Goal: Check status: Check status

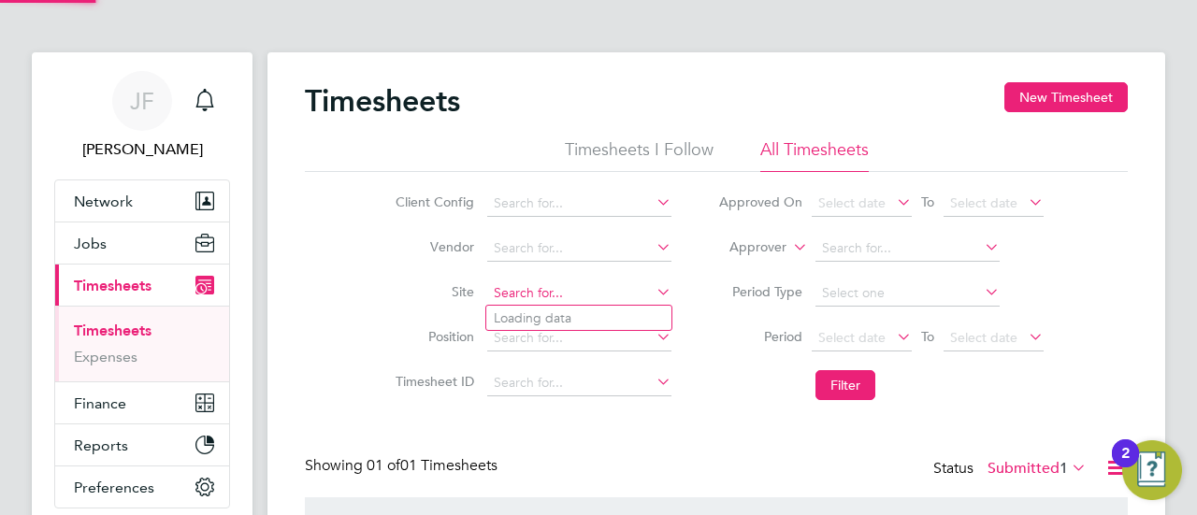
click at [593, 290] on input at bounding box center [579, 294] width 184 height 26
type input "CLY"
click at [571, 292] on input at bounding box center [579, 294] width 184 height 26
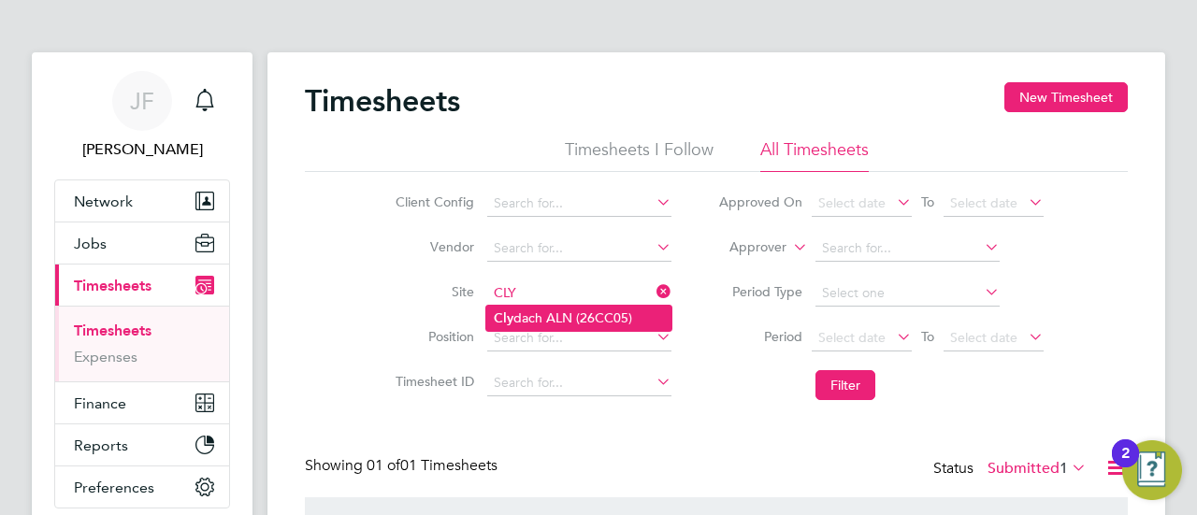
click at [566, 319] on li "[PERSON_NAME] ALN (26CC05)" at bounding box center [578, 318] width 185 height 25
type input "Clydach ALN (26CC05)"
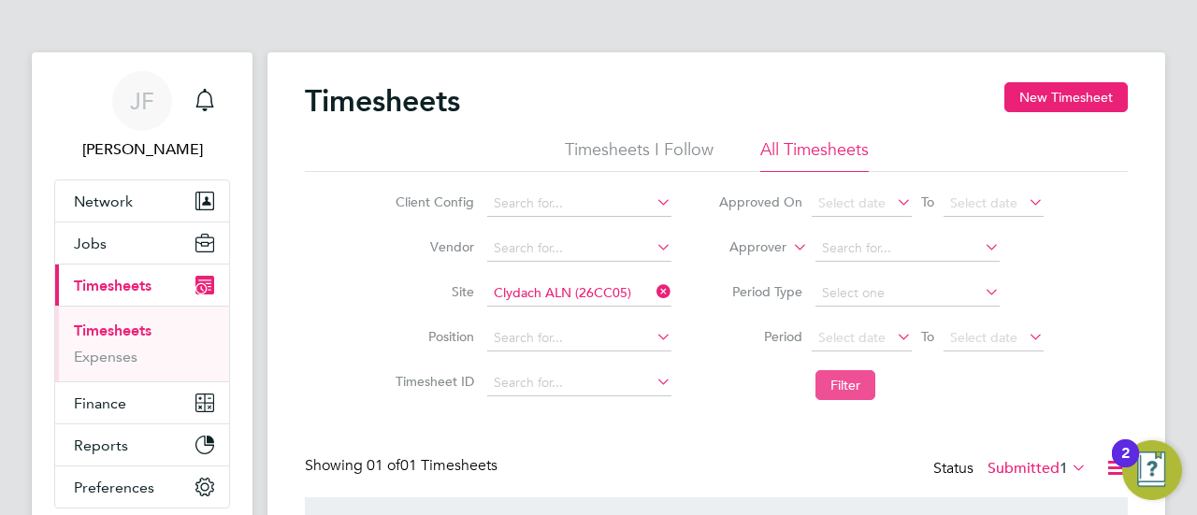
click at [835, 381] on button "Filter" at bounding box center [846, 385] width 60 height 30
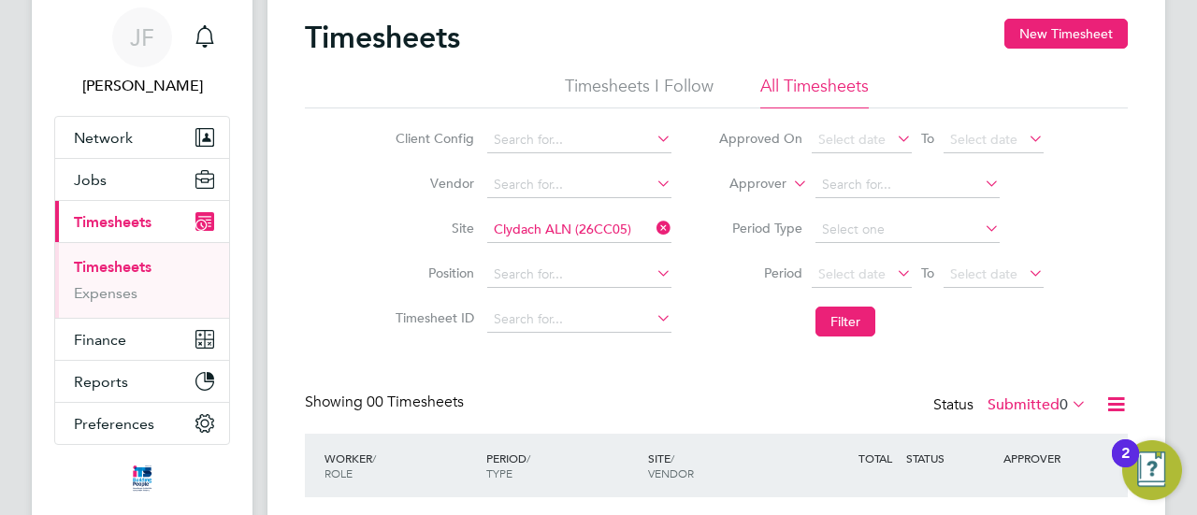
scroll to position [94, 0]
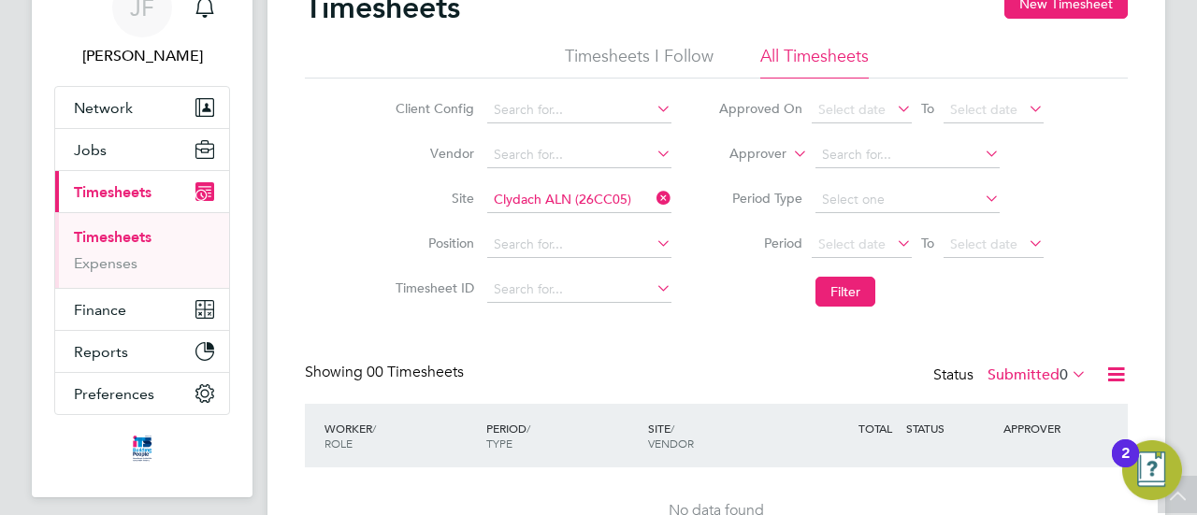
click at [1068, 379] on icon at bounding box center [1068, 374] width 0 height 26
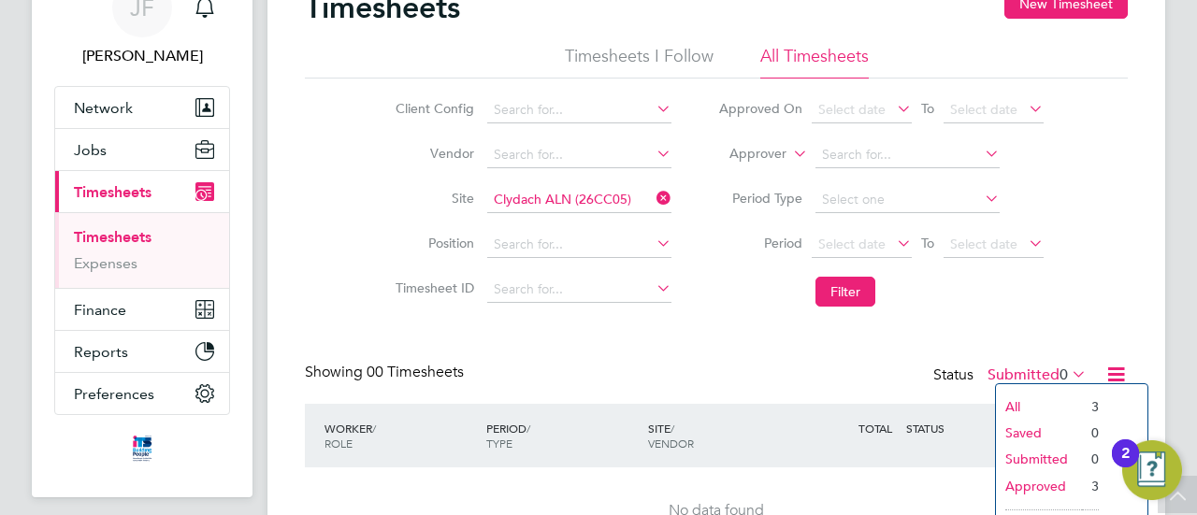
click at [1047, 484] on li "Approved" at bounding box center [1039, 486] width 86 height 26
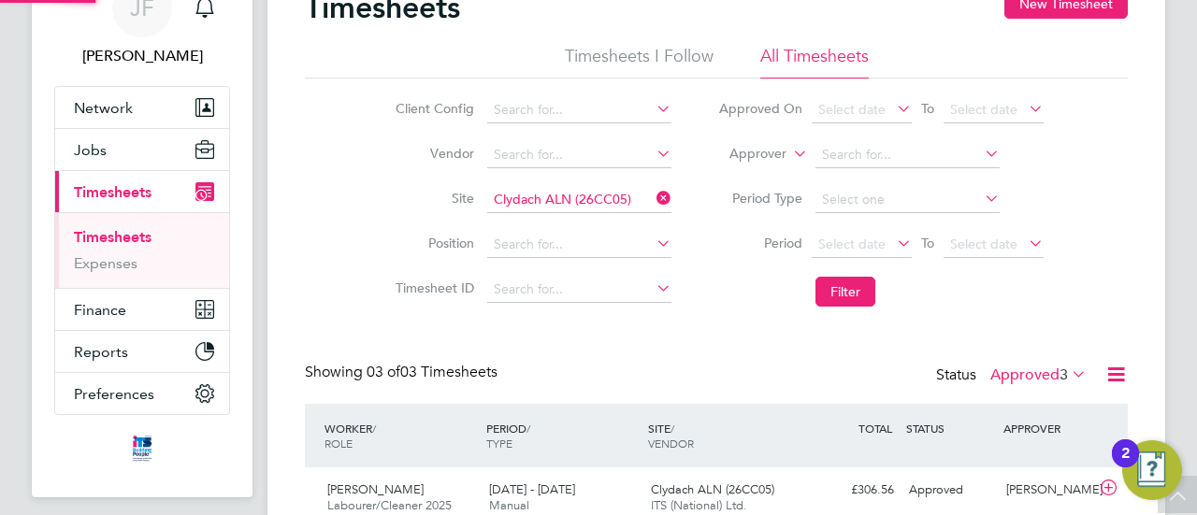
scroll to position [0, 0]
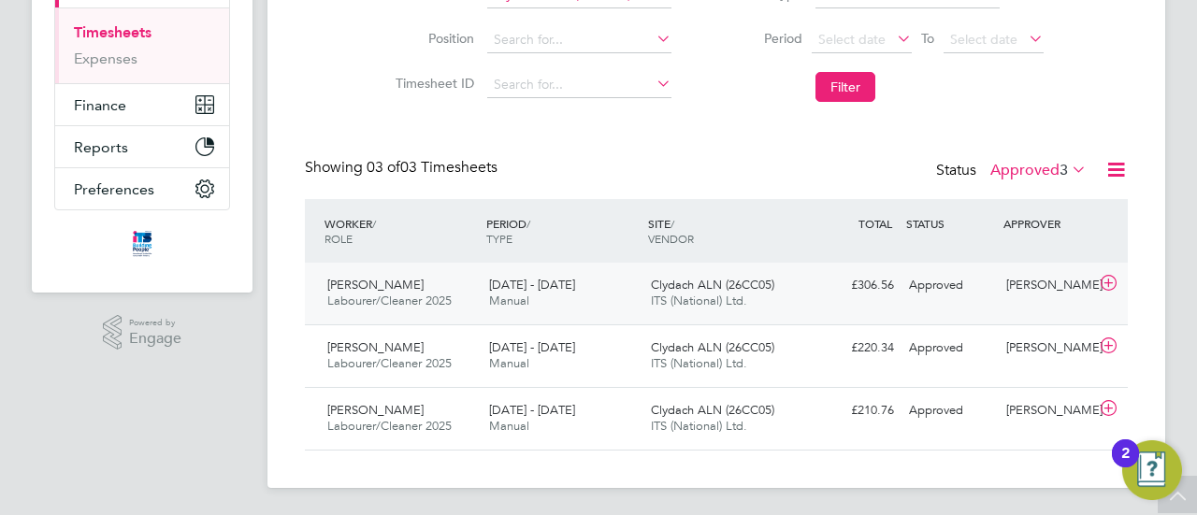
click at [539, 293] on div "[DATE] - [DATE] Manual" at bounding box center [563, 293] width 162 height 47
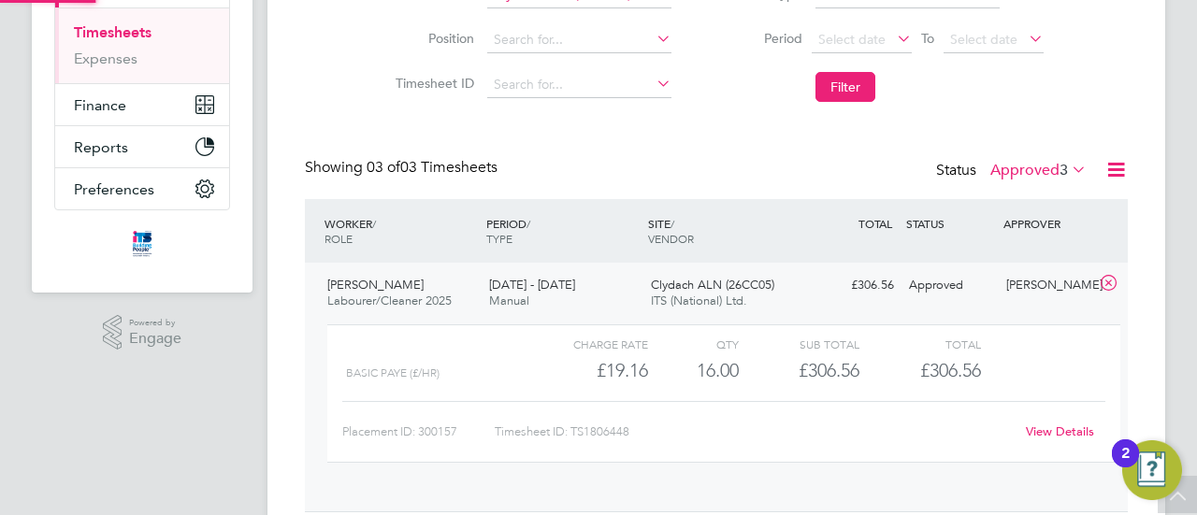
scroll to position [32, 182]
drag, startPoint x: 575, startPoint y: 427, endPoint x: 633, endPoint y: 433, distance: 58.3
click at [633, 433] on div "Timesheet ID: TS1806448" at bounding box center [754, 432] width 519 height 30
copy div "TS1806448"
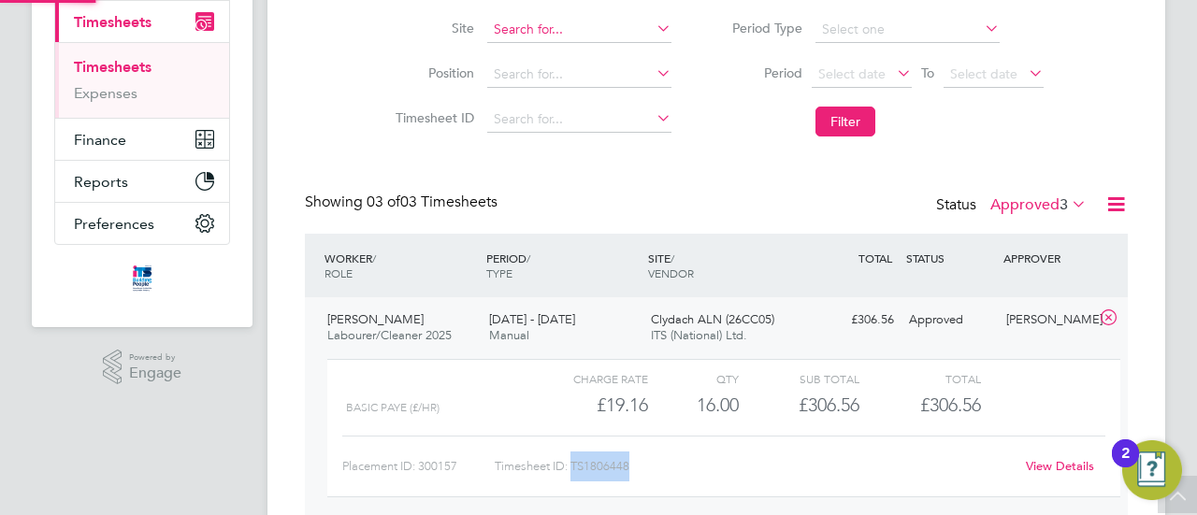
click at [574, 26] on input at bounding box center [579, 30] width 184 height 26
click at [582, 47] on b "Globa" at bounding box center [577, 55] width 38 height 16
type input "Institute of [GEOGRAPHIC_DATA] (22CA04)"
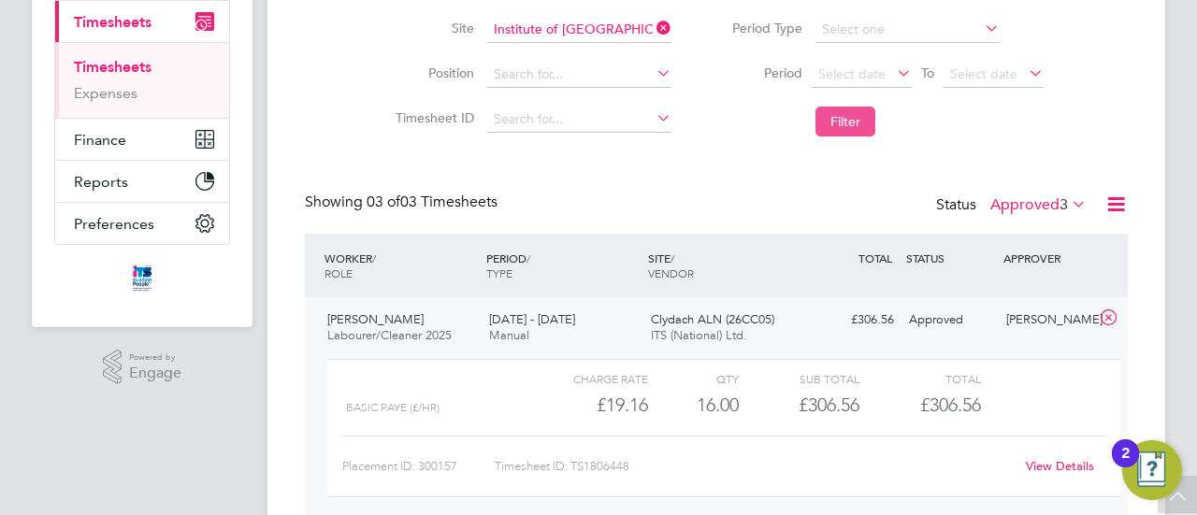
click at [846, 116] on button "Filter" at bounding box center [846, 122] width 60 height 30
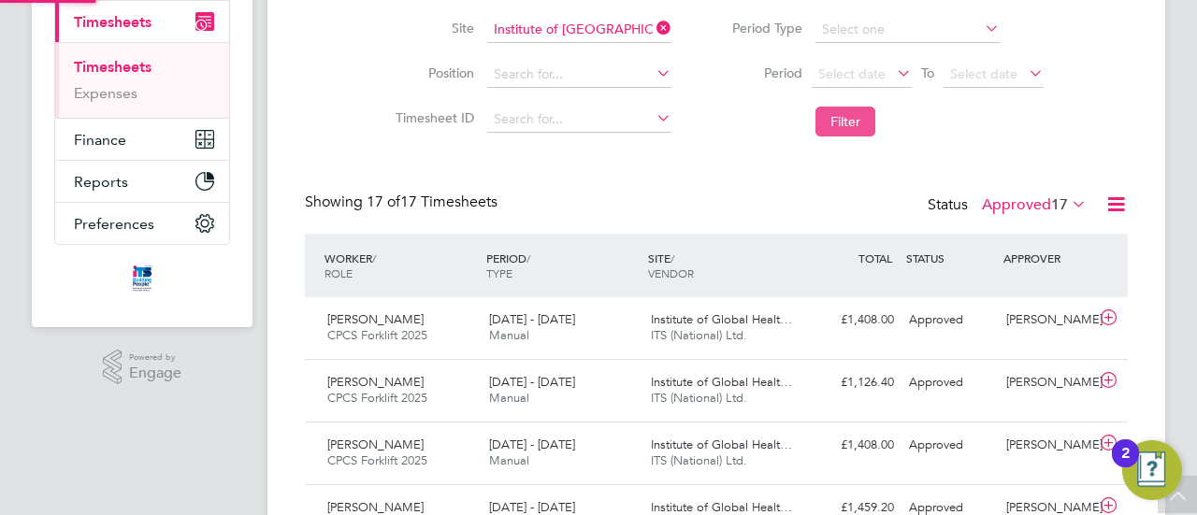
scroll to position [9, 9]
click at [506, 327] on span "Manual" at bounding box center [509, 335] width 40 height 16
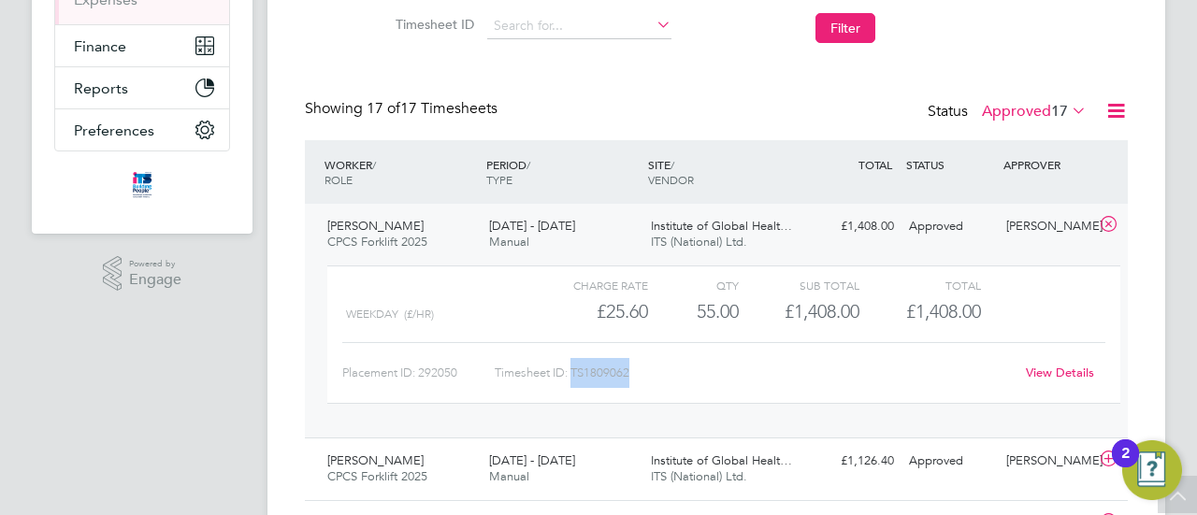
drag, startPoint x: 574, startPoint y: 371, endPoint x: 604, endPoint y: 369, distance: 30.1
click at [642, 371] on div "Timesheet ID: TS1809062" at bounding box center [754, 373] width 519 height 30
copy div "TS1809062"
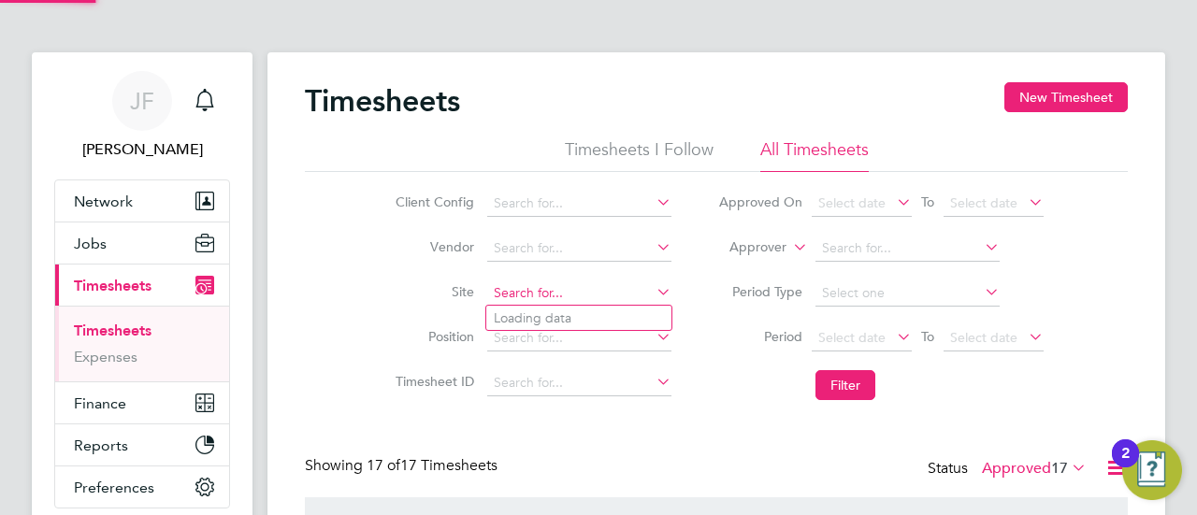
click at [564, 286] on input at bounding box center [579, 294] width 184 height 26
click at [590, 312] on li "Southamp ton Art Gallery (75CB07)" at bounding box center [598, 318] width 224 height 25
type input "Southampton Art Gallery (75CB07)"
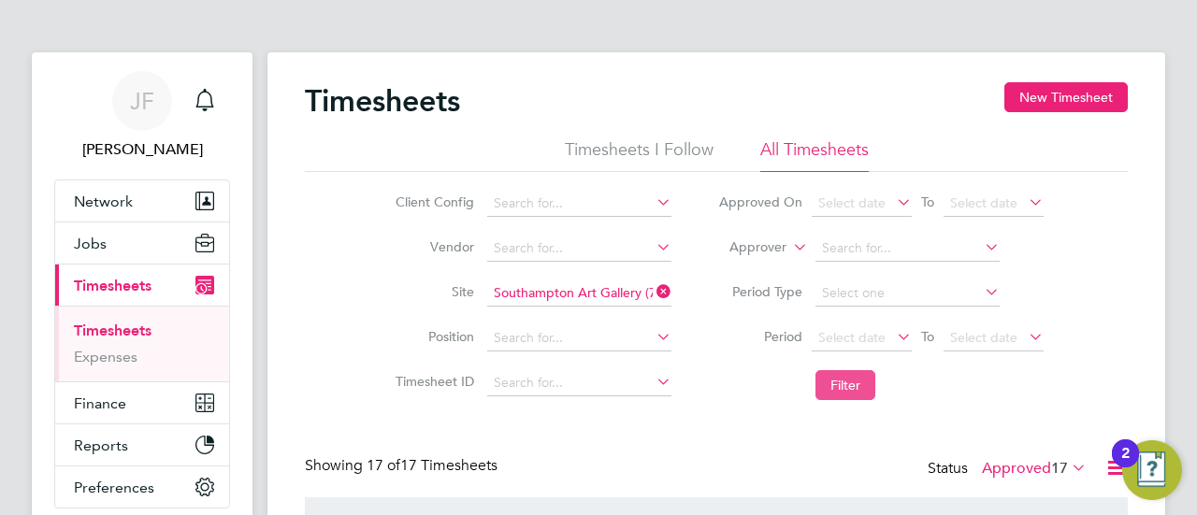
click at [845, 382] on button "Filter" at bounding box center [846, 385] width 60 height 30
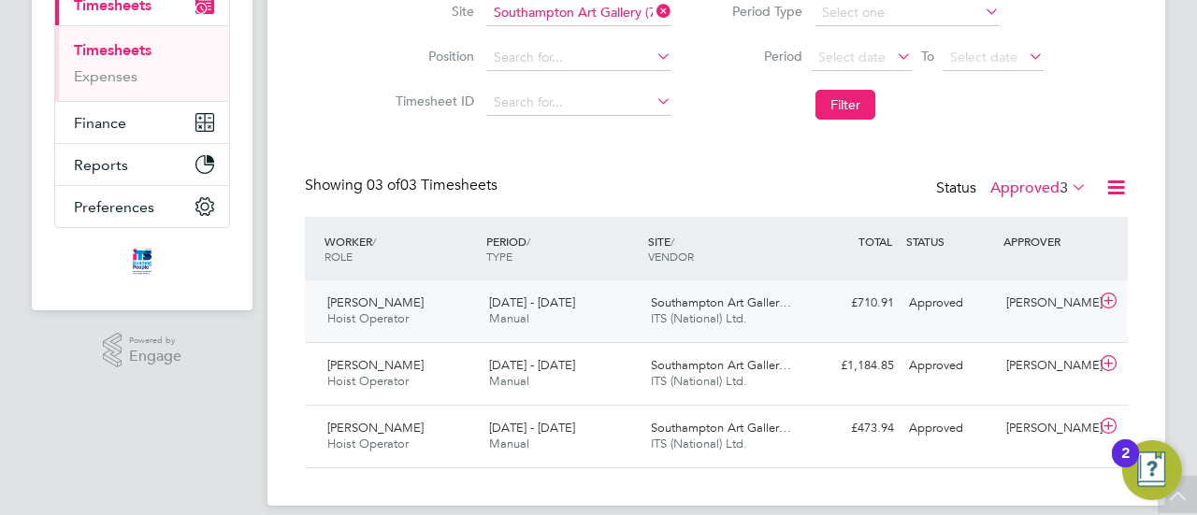
click at [584, 308] on div "[DATE] - [DATE] Manual" at bounding box center [563, 311] width 162 height 47
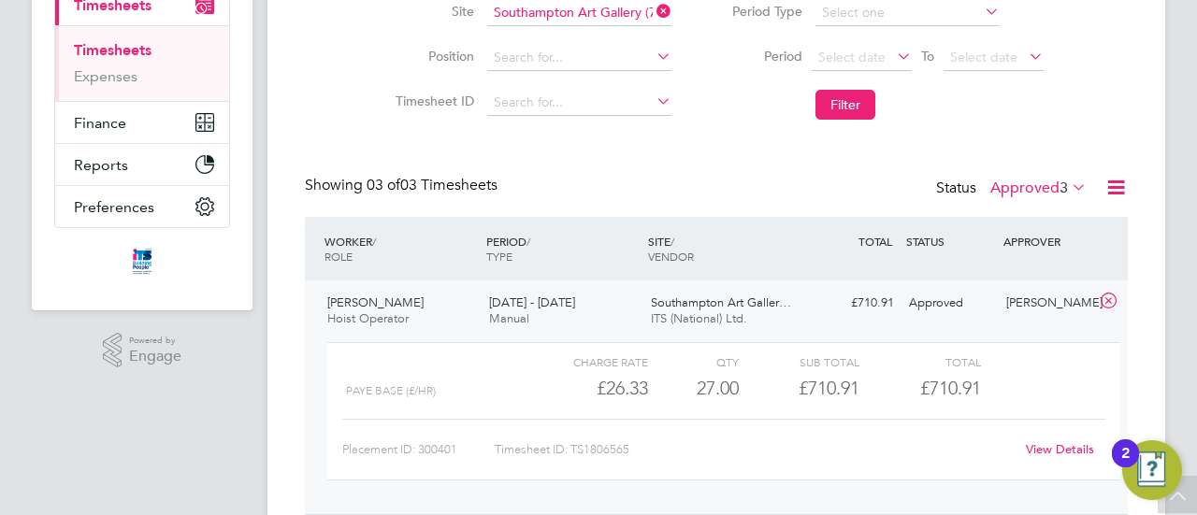
click at [571, 444] on div "Timesheet ID: TS1806565" at bounding box center [754, 450] width 519 height 30
drag, startPoint x: 576, startPoint y: 444, endPoint x: 634, endPoint y: 448, distance: 58.1
click at [634, 448] on div "Timesheet ID: TS1806565" at bounding box center [754, 450] width 519 height 30
copy div "TS1806565"
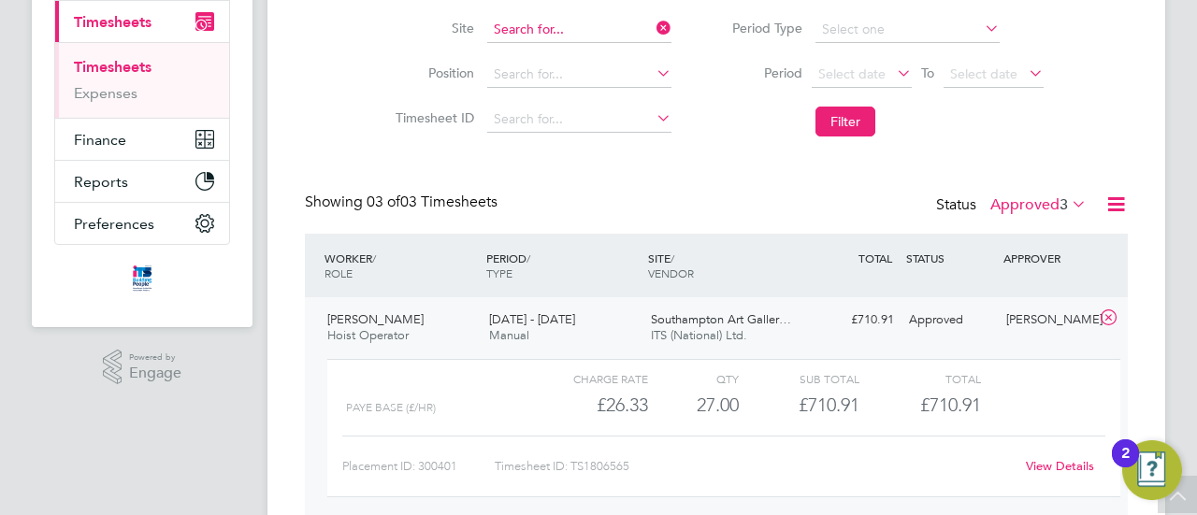
click at [584, 29] on input at bounding box center [579, 30] width 184 height 26
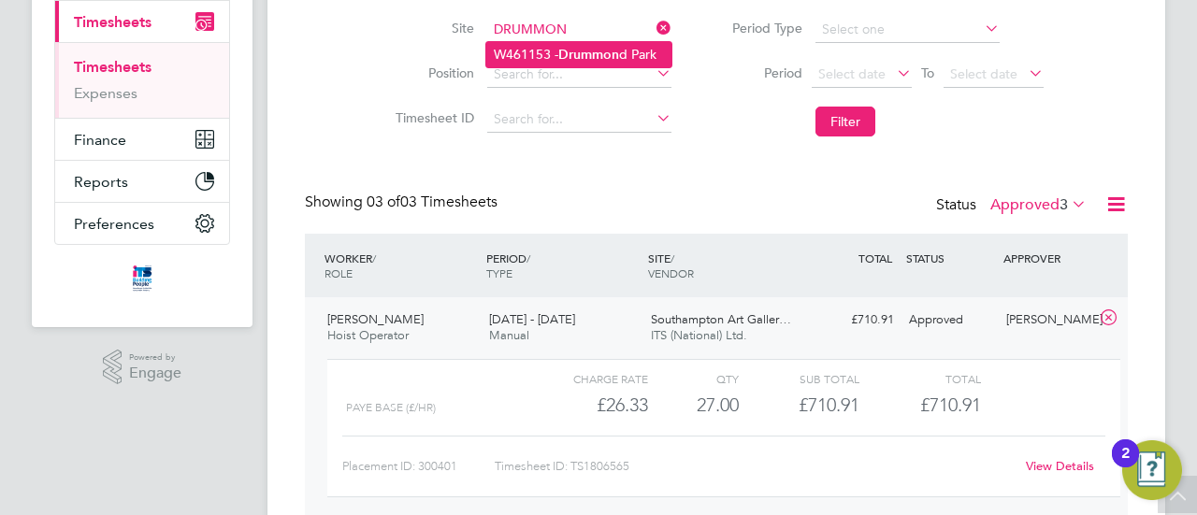
click at [614, 55] on b "Drummon" at bounding box center [588, 55] width 61 height 16
type input "W461153 - [PERSON_NAME][GEOGRAPHIC_DATA]"
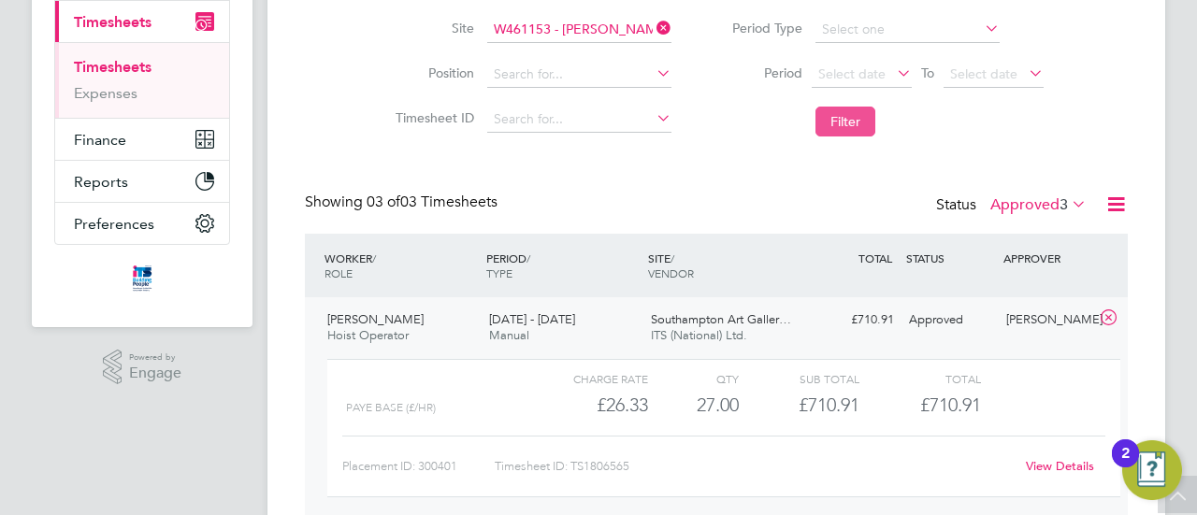
click at [843, 112] on button "Filter" at bounding box center [846, 122] width 60 height 30
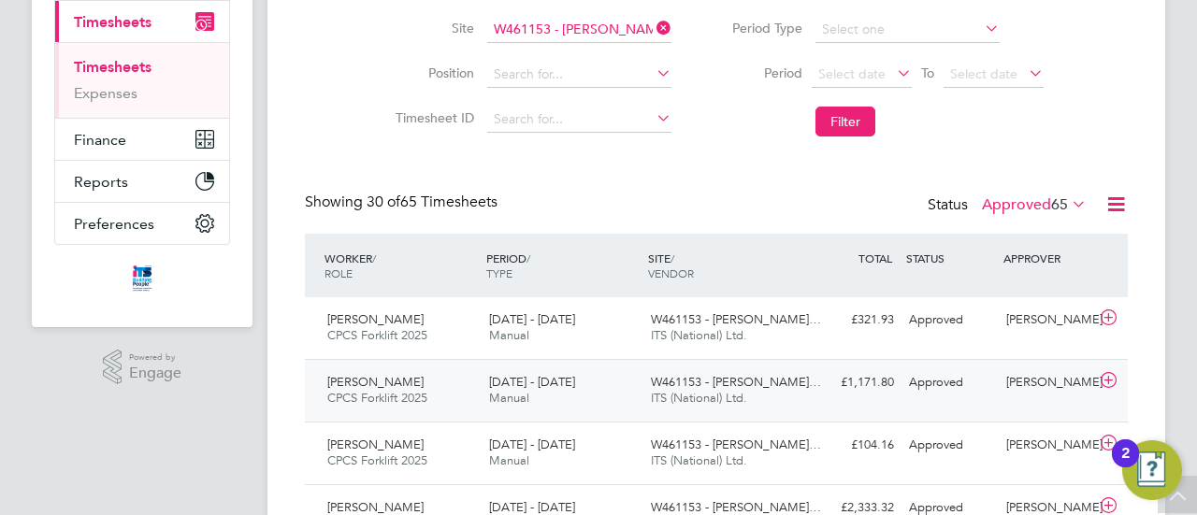
click at [529, 386] on span "[DATE] - [DATE]" at bounding box center [532, 382] width 86 height 16
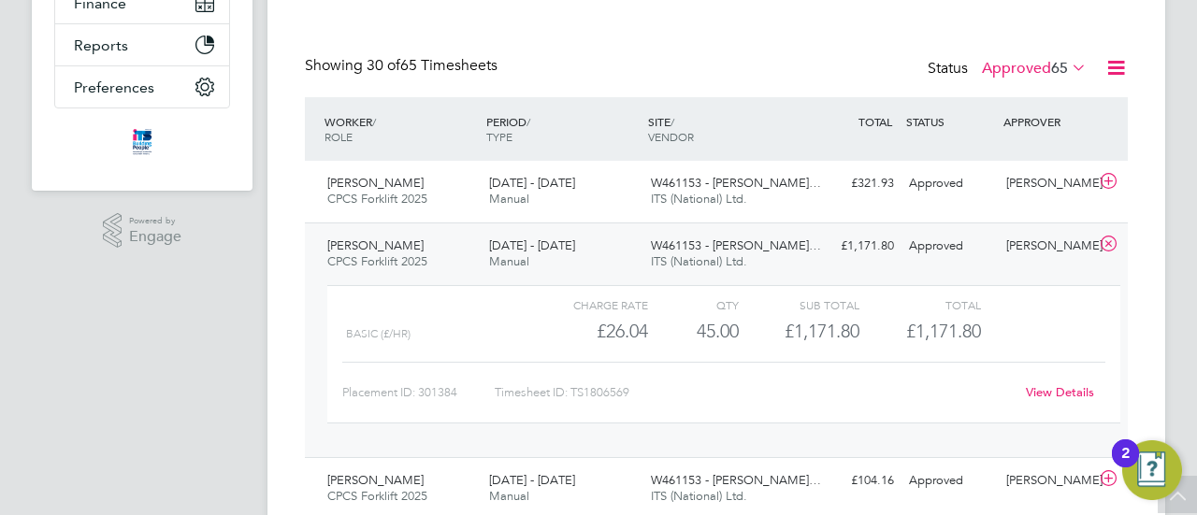
click at [593, 385] on div "Timesheet ID: TS1806569" at bounding box center [754, 393] width 519 height 30
drag, startPoint x: 574, startPoint y: 391, endPoint x: 629, endPoint y: 391, distance: 54.2
click at [629, 391] on div "Timesheet ID: TS1806569" at bounding box center [754, 393] width 519 height 30
copy div "TS1806569"
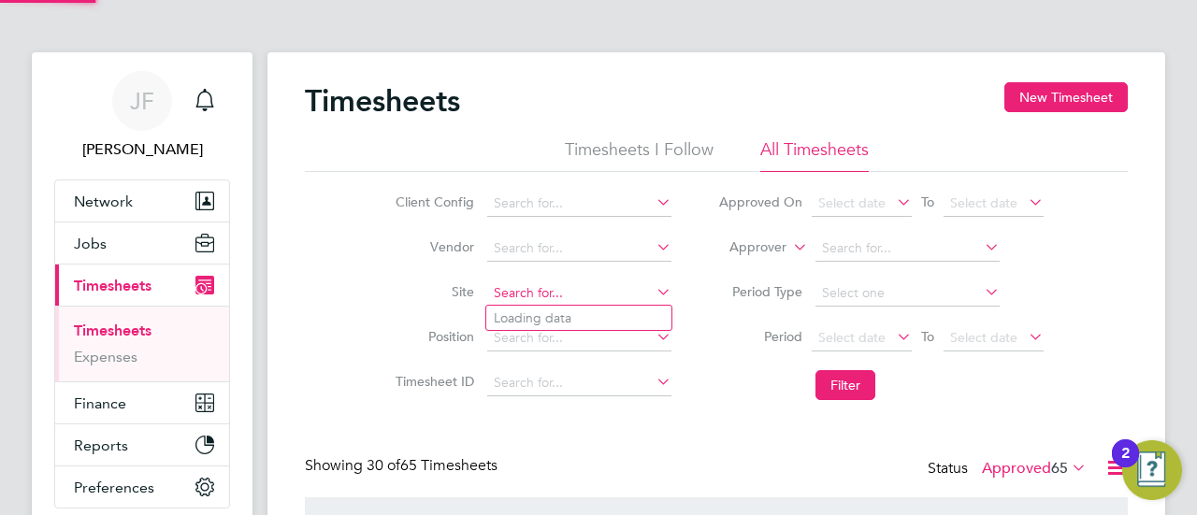
click at [623, 285] on input at bounding box center [579, 294] width 184 height 26
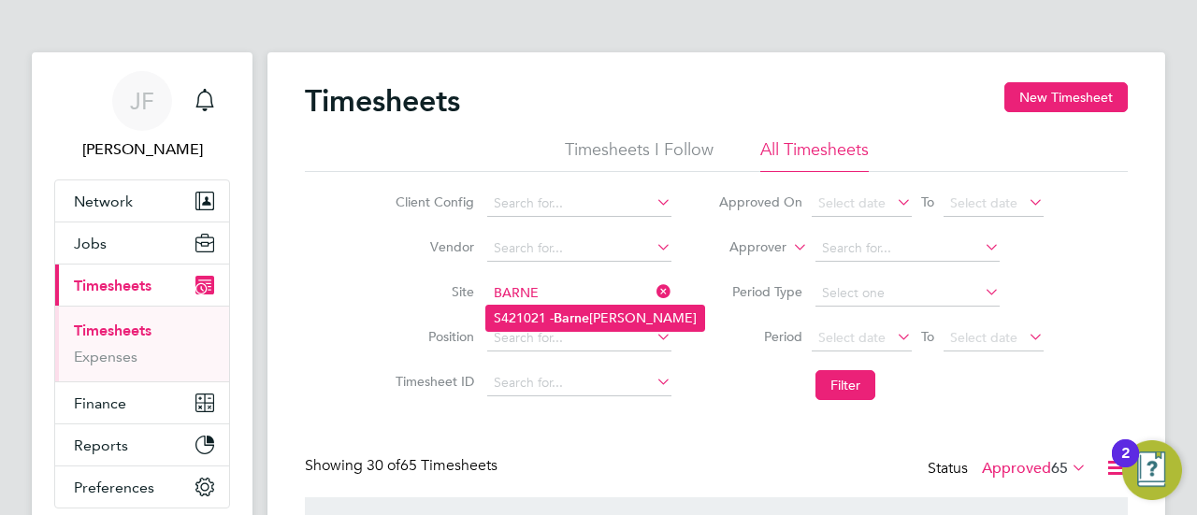
click at [599, 308] on li "S421021 - [PERSON_NAME]" at bounding box center [595, 318] width 218 height 25
type input "S421021 - [PERSON_NAME]"
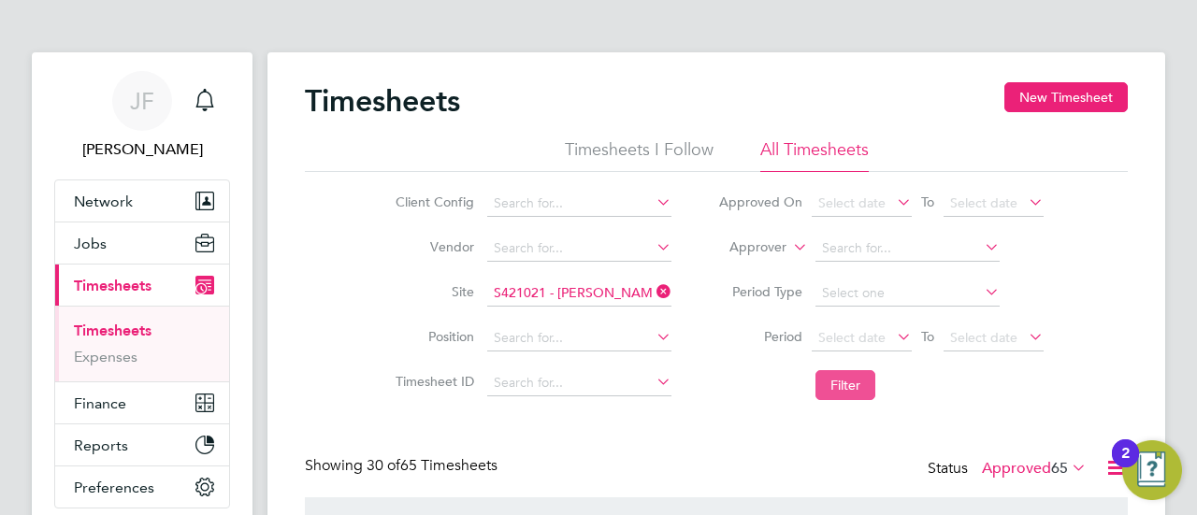
click at [852, 378] on button "Filter" at bounding box center [846, 385] width 60 height 30
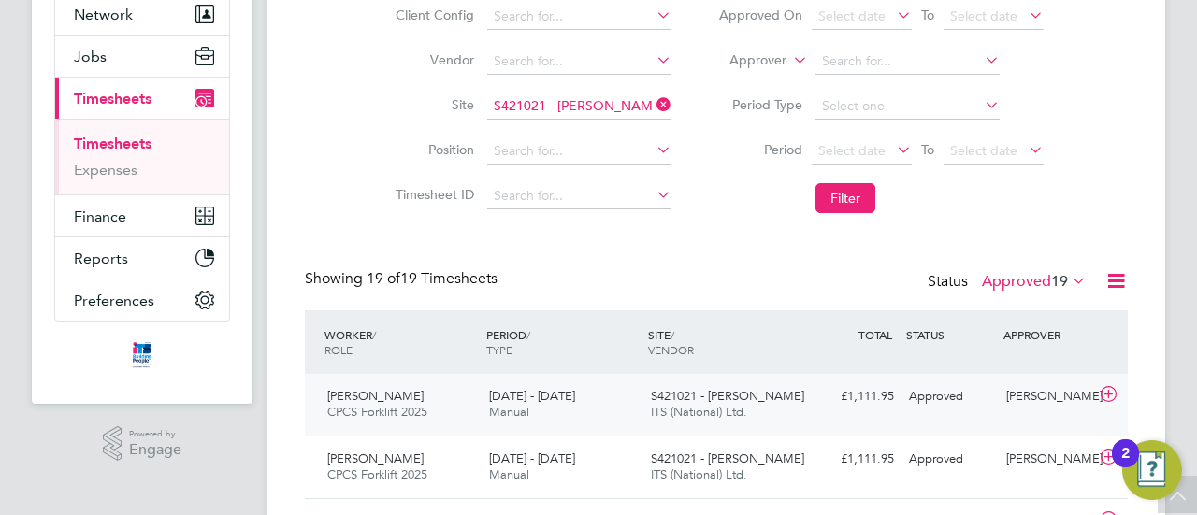
click at [518, 400] on span "[DATE] - [DATE]" at bounding box center [532, 396] width 86 height 16
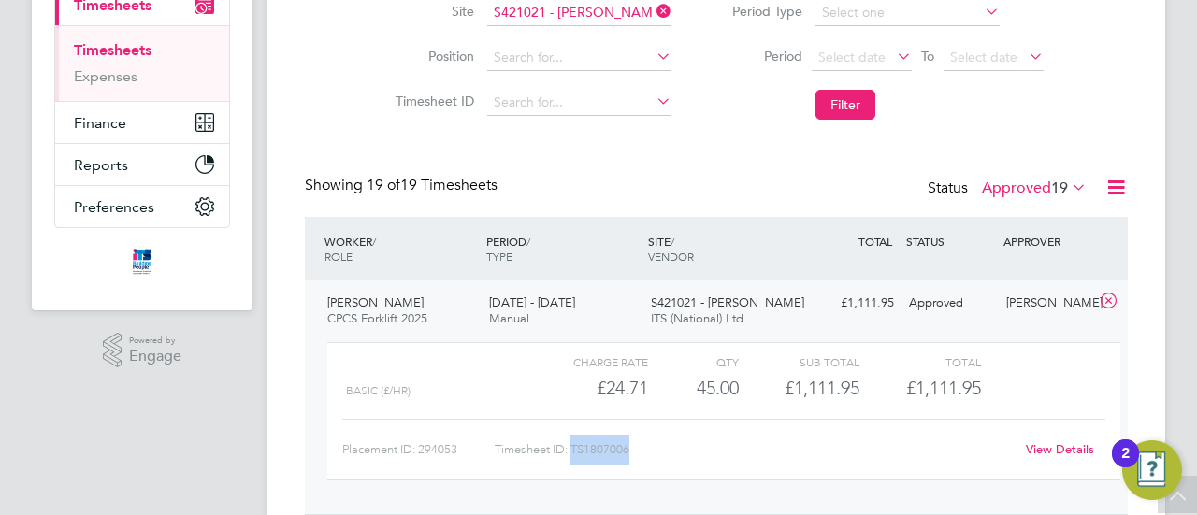
drag, startPoint x: 575, startPoint y: 449, endPoint x: 629, endPoint y: 448, distance: 53.3
click at [629, 448] on div "Timesheet ID: TS1807006" at bounding box center [754, 450] width 519 height 30
copy div "TS1807006"
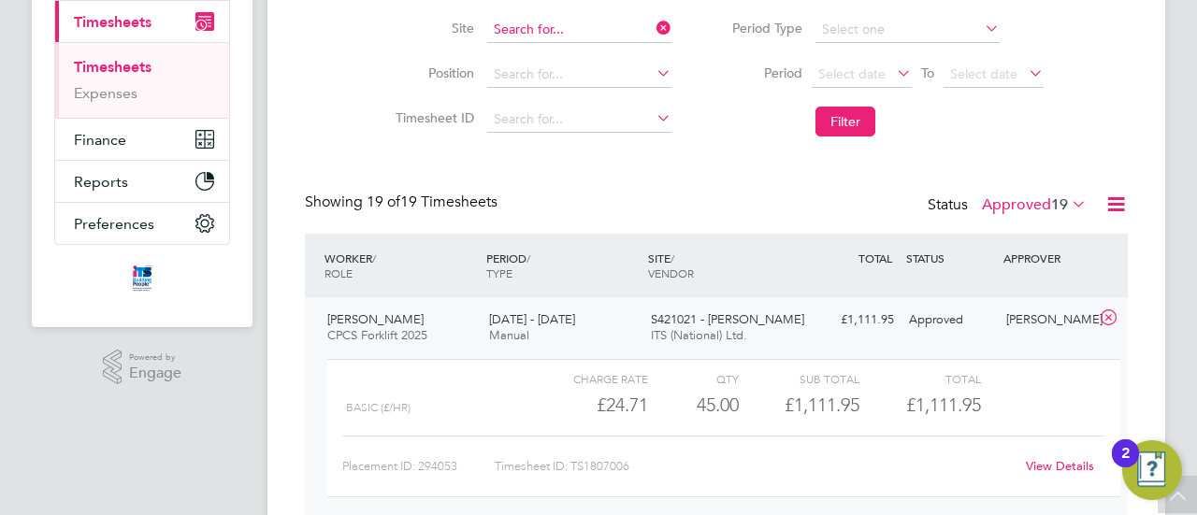
click at [575, 29] on input at bounding box center [579, 30] width 184 height 26
click at [595, 70] on li "S421022 - [PERSON_NAME]" at bounding box center [593, 78] width 214 height 25
type input "S421022 - Winkleigh"
click at [820, 115] on button "Filter" at bounding box center [846, 122] width 60 height 30
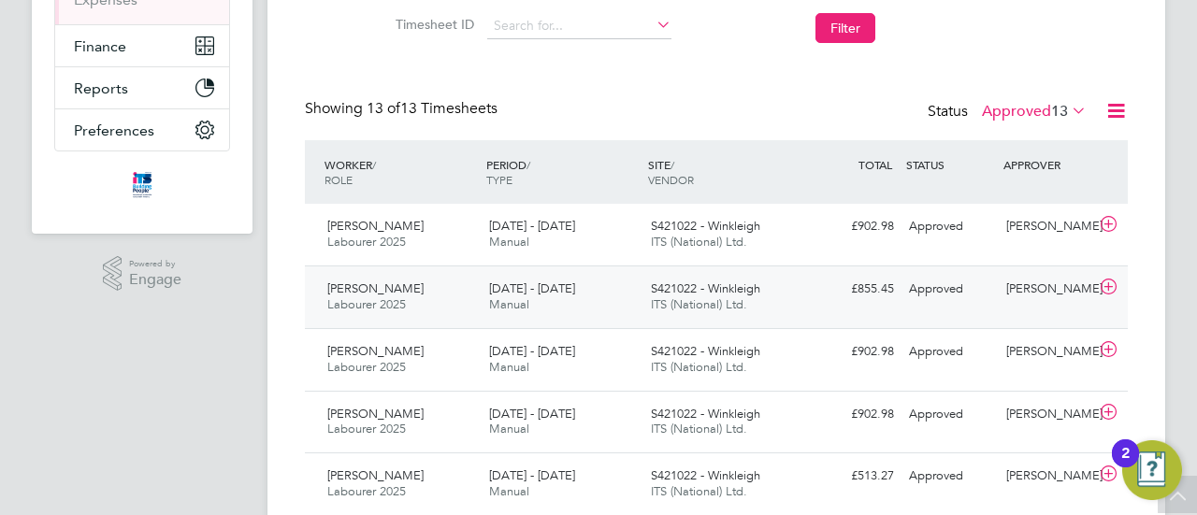
click at [558, 297] on div "[DATE] - [DATE] Manual" at bounding box center [563, 297] width 162 height 47
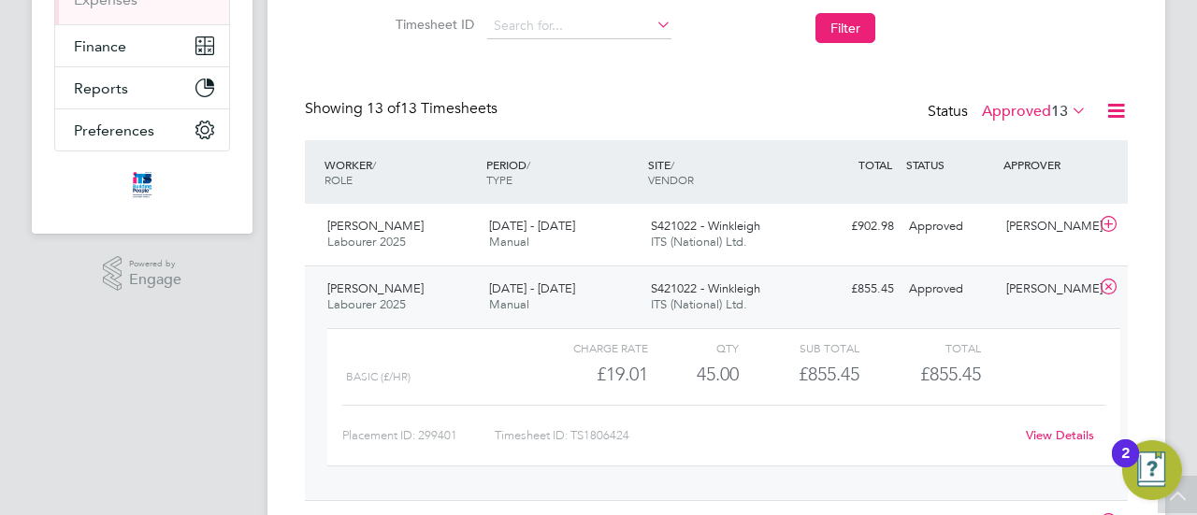
click at [578, 433] on div "Timesheet ID: TS1806424" at bounding box center [754, 436] width 519 height 30
drag, startPoint x: 575, startPoint y: 433, endPoint x: 652, endPoint y: 439, distance: 76.9
click at [652, 439] on div "Timesheet ID: TS1806424" at bounding box center [754, 436] width 519 height 30
copy div "TS1806424"
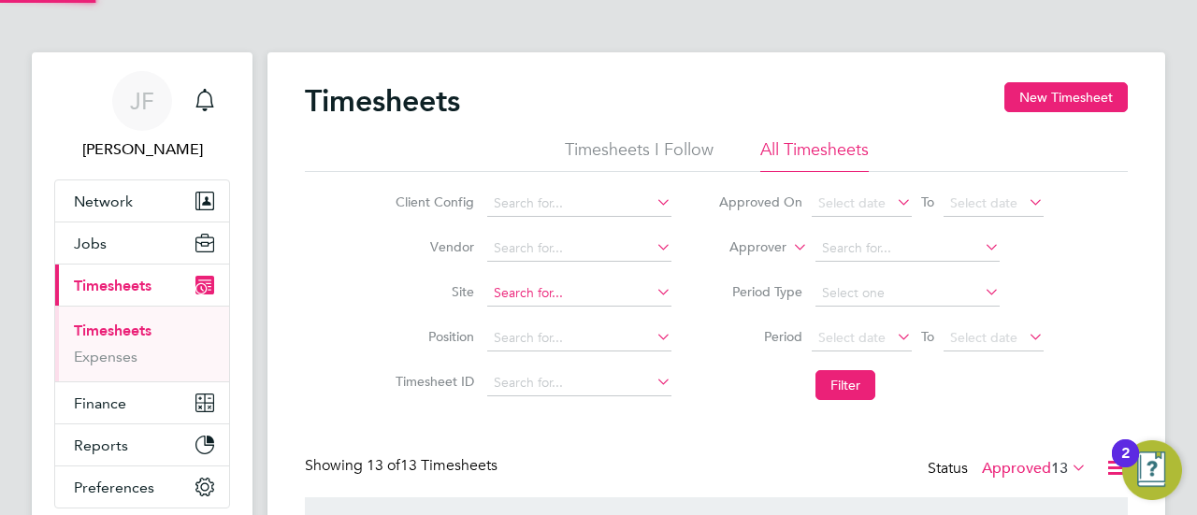
click at [601, 291] on input at bounding box center [579, 294] width 184 height 26
click at [615, 309] on li "S421025 - [GEOGRAPHIC_DATA]" at bounding box center [636, 318] width 300 height 25
type input "S421025 - [GEOGRAPHIC_DATA]"
click at [859, 379] on button "Filter" at bounding box center [846, 385] width 60 height 30
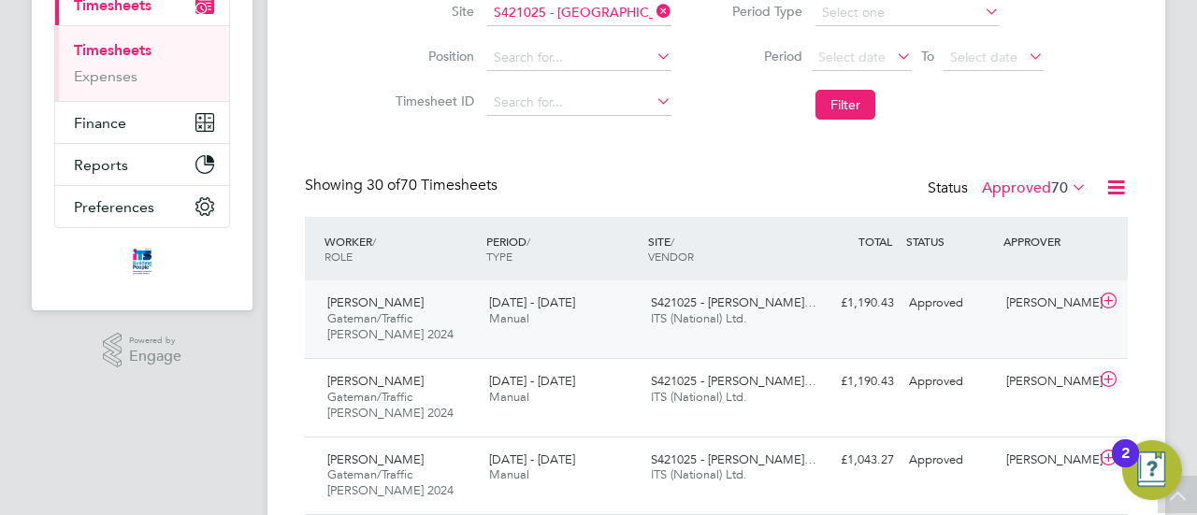
click at [583, 317] on div "[DATE] - [DATE] Manual" at bounding box center [563, 311] width 162 height 47
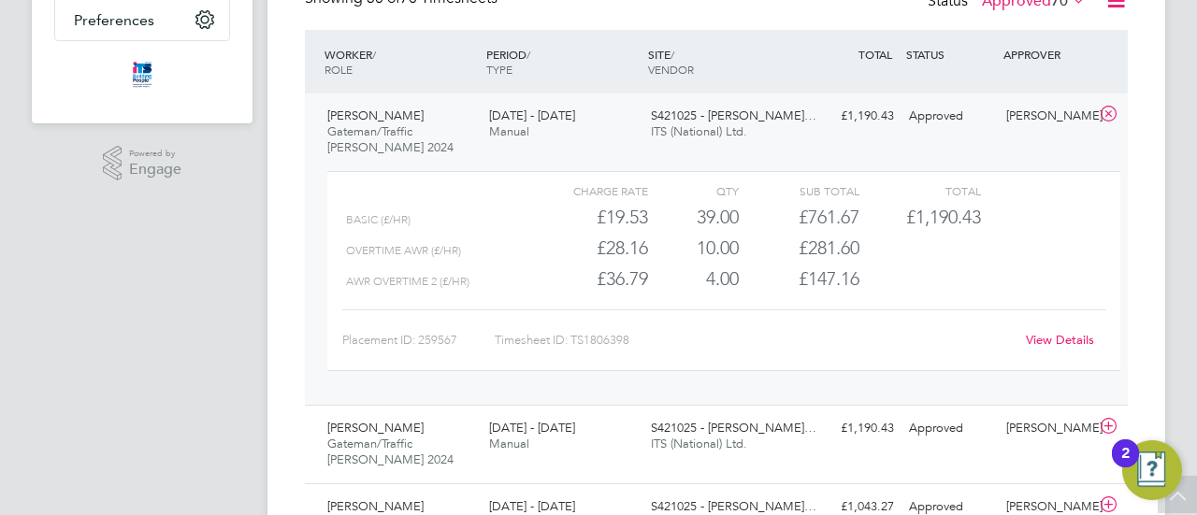
click at [612, 340] on div "Timesheet ID: TS1806398" at bounding box center [754, 340] width 519 height 30
drag, startPoint x: 573, startPoint y: 338, endPoint x: 651, endPoint y: 345, distance: 78.0
click at [651, 345] on div "Timesheet ID: TS1806398" at bounding box center [754, 340] width 519 height 30
copy div "TS1806398"
